Goal: Task Accomplishment & Management: Manage account settings

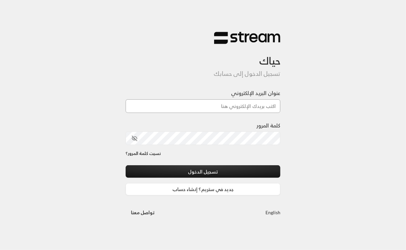
click at [212, 103] on input "عنوان البريد الإلكتروني" at bounding box center [203, 106] width 155 height 14
click at [182, 108] on input "عنوان البريد الإلكتروني" at bounding box center [203, 106] width 155 height 14
paste input "[EMAIL_ADDRESS][DOMAIN_NAME]"
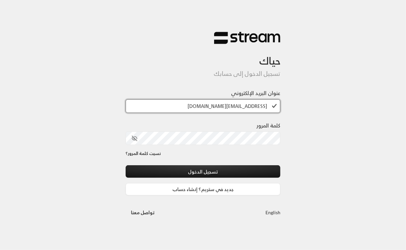
type input "[EMAIL_ADDRESS][DOMAIN_NAME]"
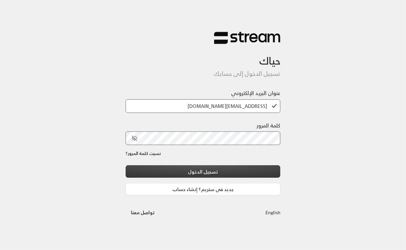
click at [210, 169] on button "تسجيل الدخول" at bounding box center [203, 171] width 155 height 12
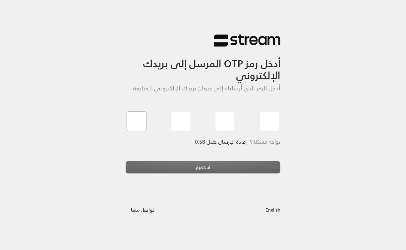
type input "1"
type input "2"
type input "3"
type input "4"
click at [201, 167] on div "استمرار" at bounding box center [203, 170] width 155 height 18
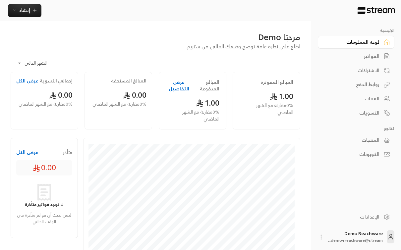
click at [376, 55] on div "الفواتير" at bounding box center [352, 56] width 53 height 7
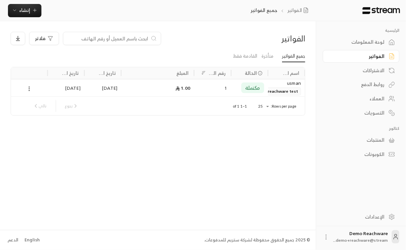
click at [120, 93] on div "[DATE]" at bounding box center [103, 87] width 37 height 17
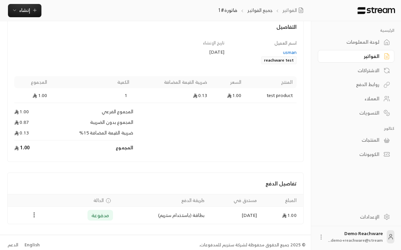
scroll to position [40, 0]
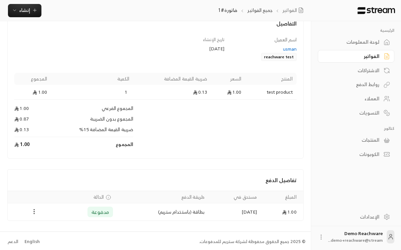
click at [365, 142] on div "المنتجات" at bounding box center [352, 140] width 53 height 7
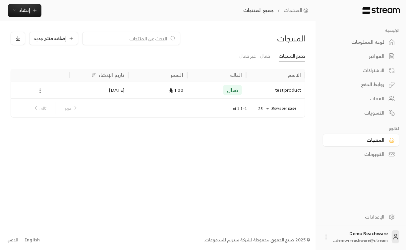
click at [208, 89] on div "فعال" at bounding box center [216, 90] width 51 height 17
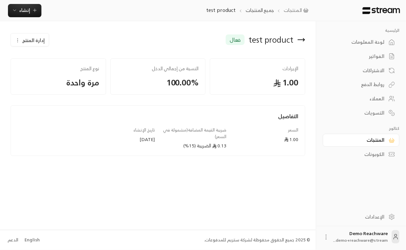
click at [39, 38] on span "إدارة المنتج" at bounding box center [33, 40] width 23 height 8
click at [48, 58] on span "تعديل" at bounding box center [47, 59] width 11 height 5
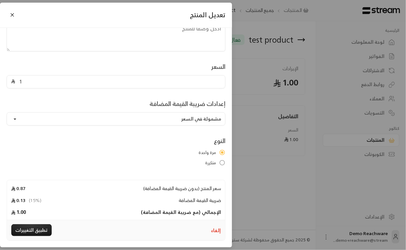
scroll to position [65, 0]
click at [181, 117] on button "مشمولة في السعر" at bounding box center [116, 118] width 219 height 13
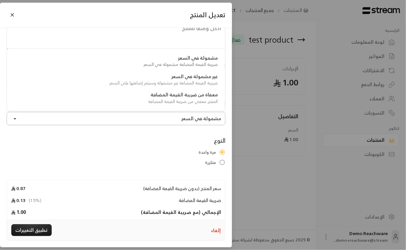
click at [181, 117] on button "مشمولة في السعر" at bounding box center [116, 118] width 219 height 13
